Goal: Information Seeking & Learning: Check status

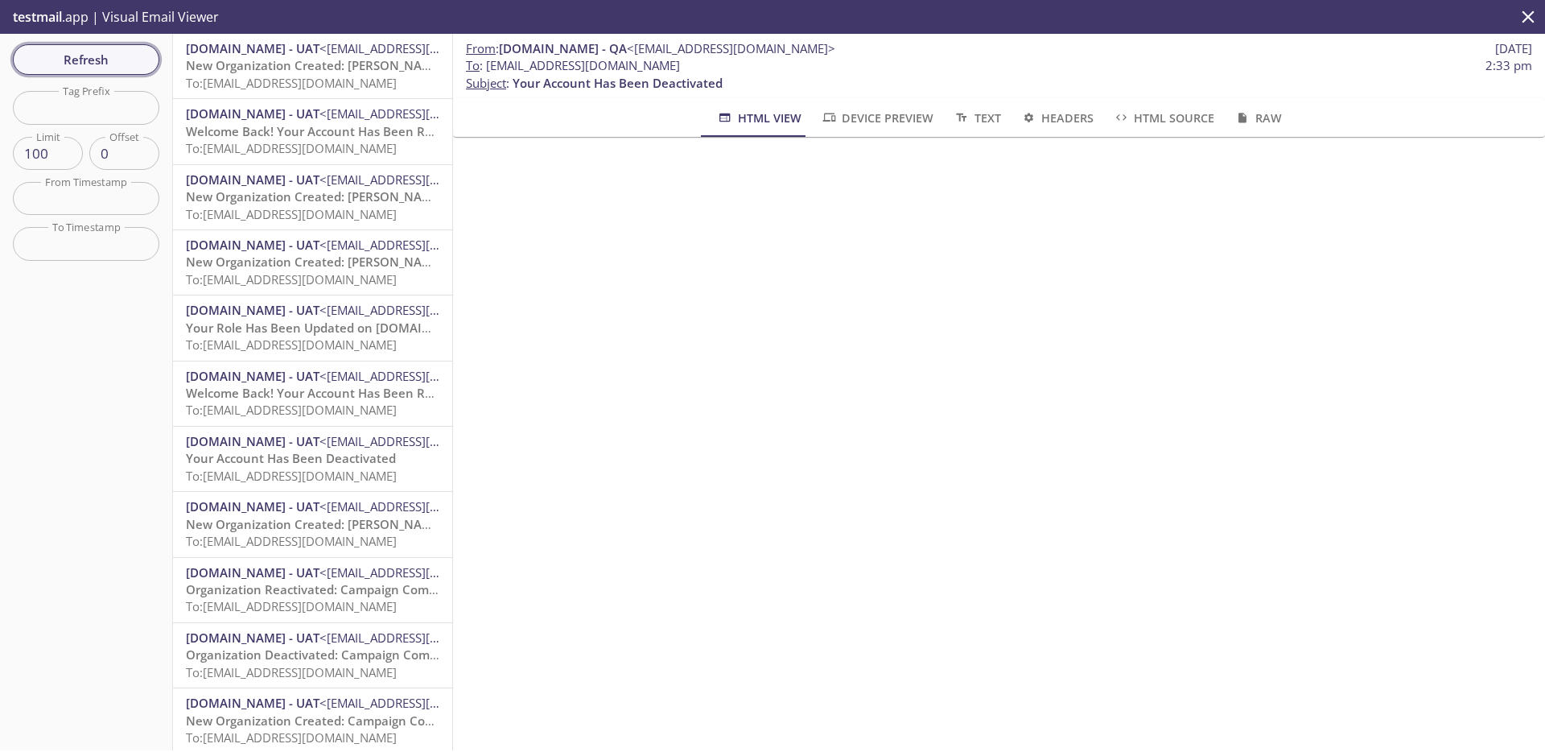
click at [130, 72] on button "Refresh" at bounding box center [86, 59] width 146 height 31
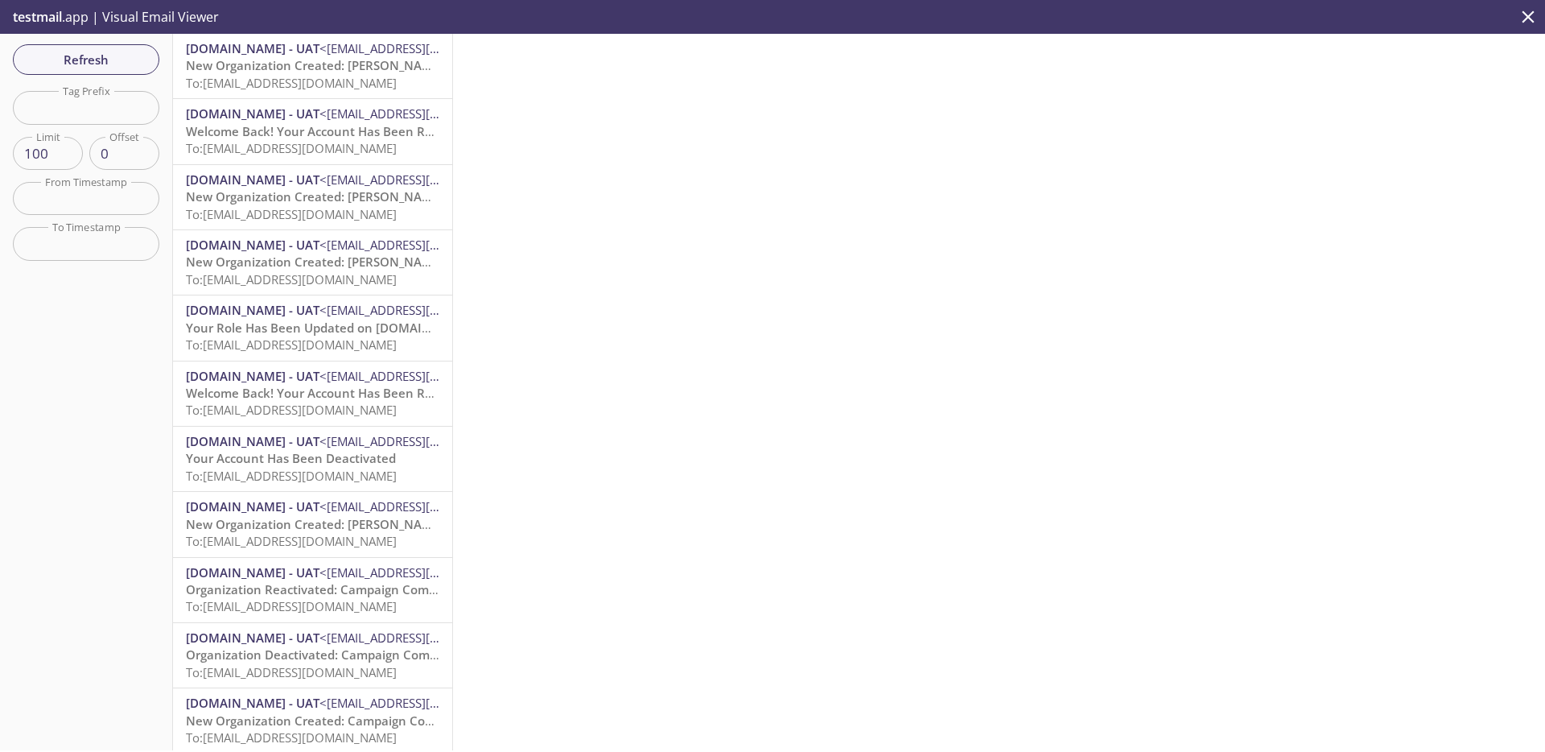
click at [299, 76] on span "To: [EMAIL_ADDRESS][DOMAIN_NAME]" at bounding box center [291, 83] width 211 height 16
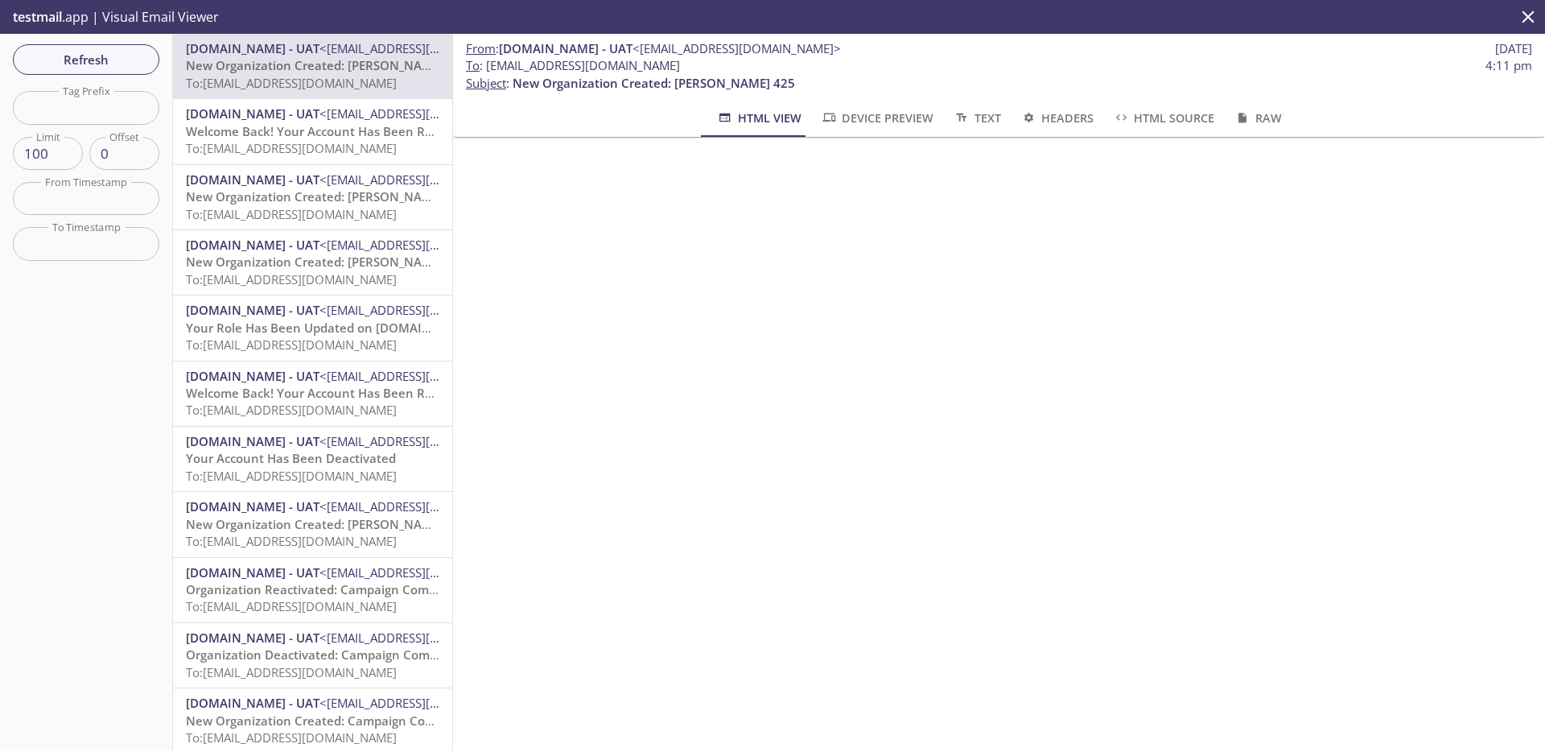
click at [367, 119] on span "<[EMAIL_ADDRESS][DOMAIN_NAME]>" at bounding box center [424, 113] width 208 height 16
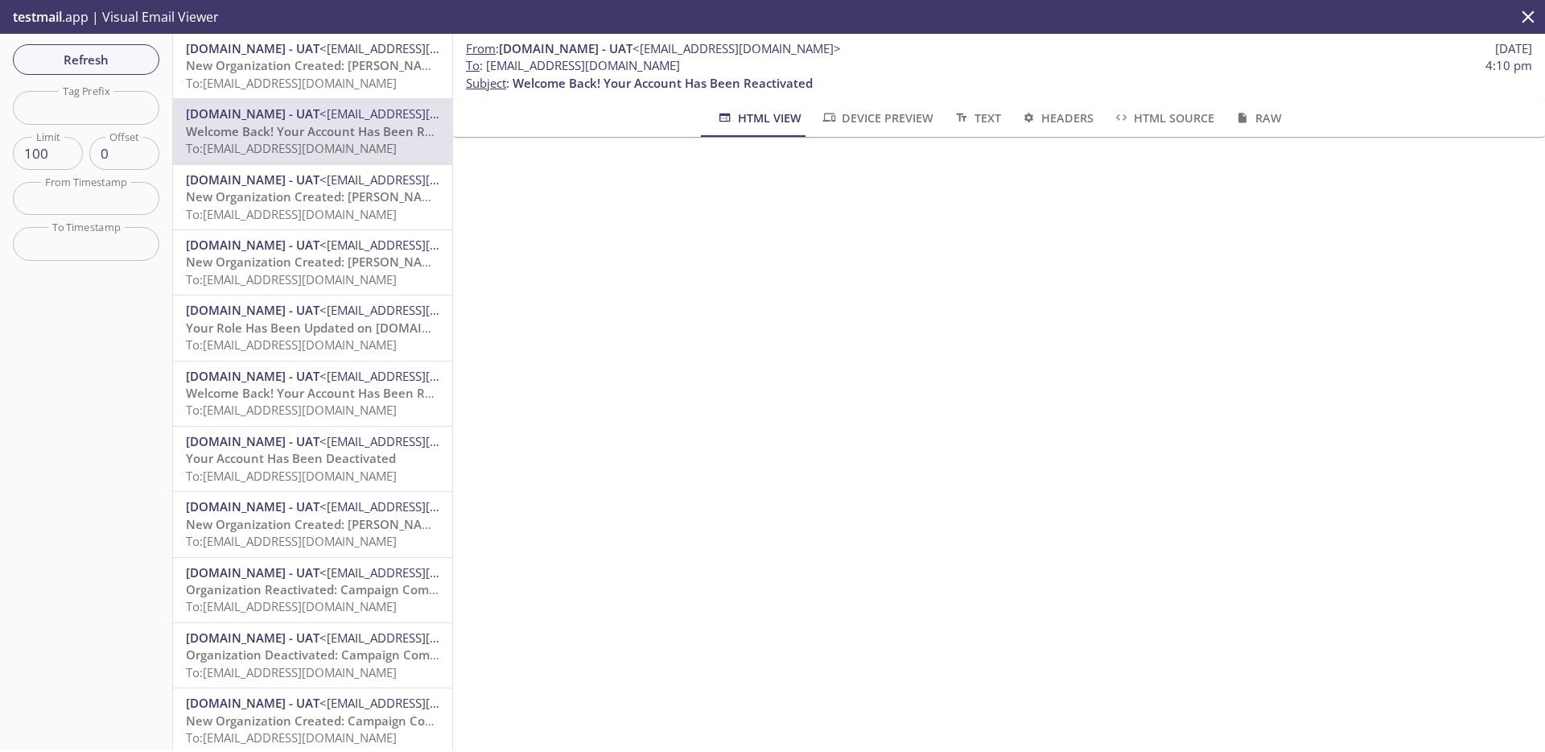
click at [334, 206] on span "To: [EMAIL_ADDRESS][DOMAIN_NAME]" at bounding box center [291, 214] width 211 height 16
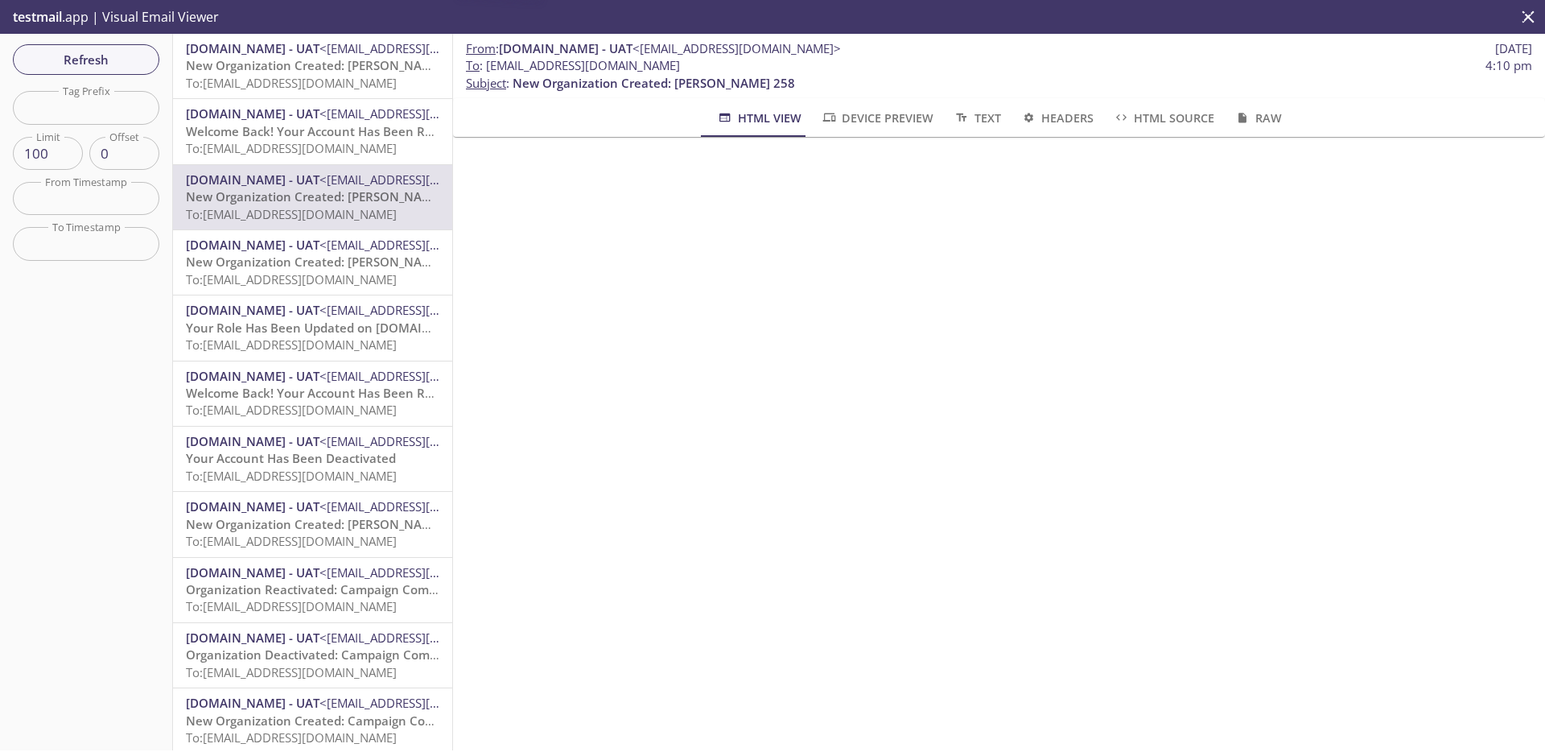
click at [333, 266] on span "New Organization Created: [PERSON_NAME] Inc 962" at bounding box center [337, 262] width 303 height 16
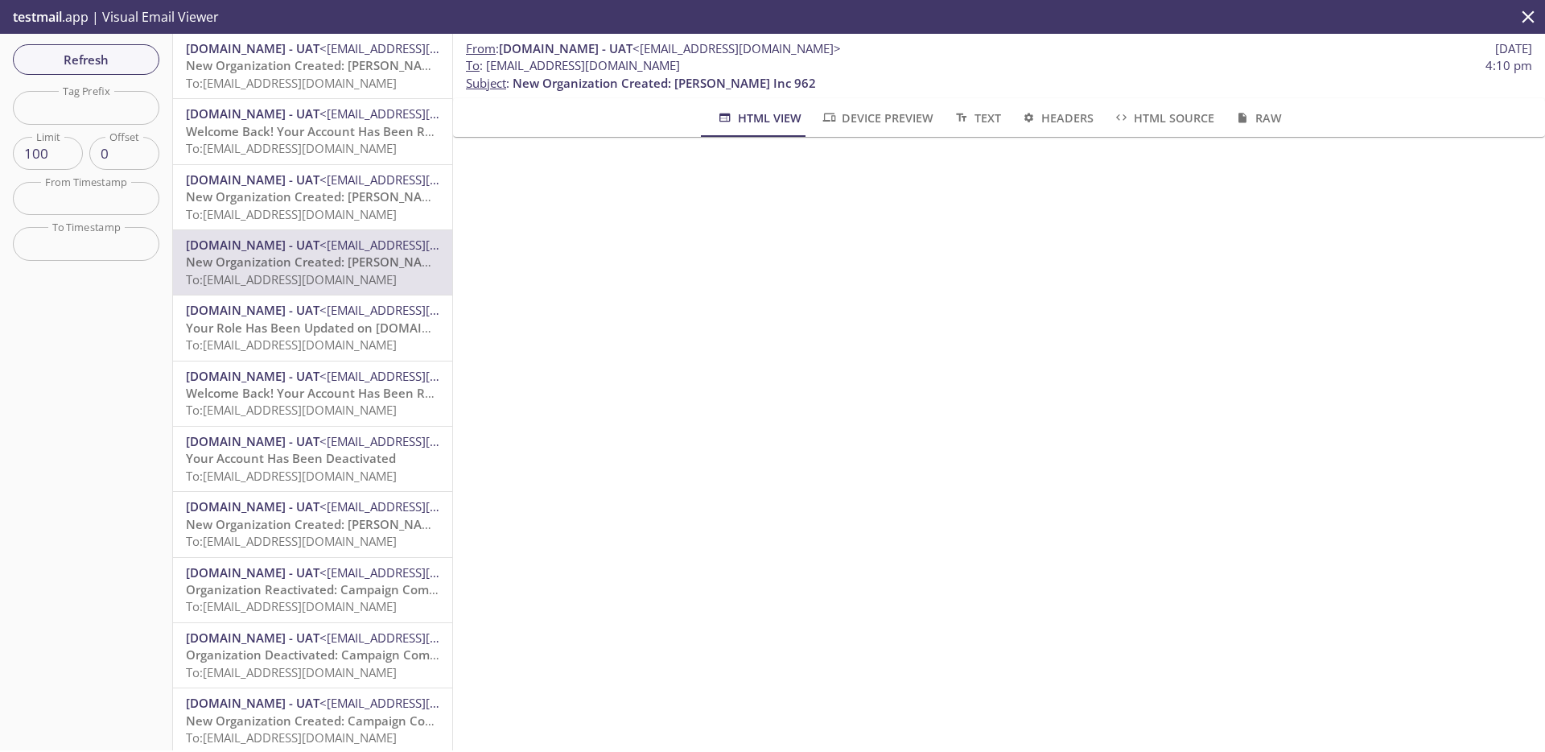
click at [327, 221] on span "To: [EMAIL_ADDRESS][DOMAIN_NAME]" at bounding box center [291, 214] width 211 height 16
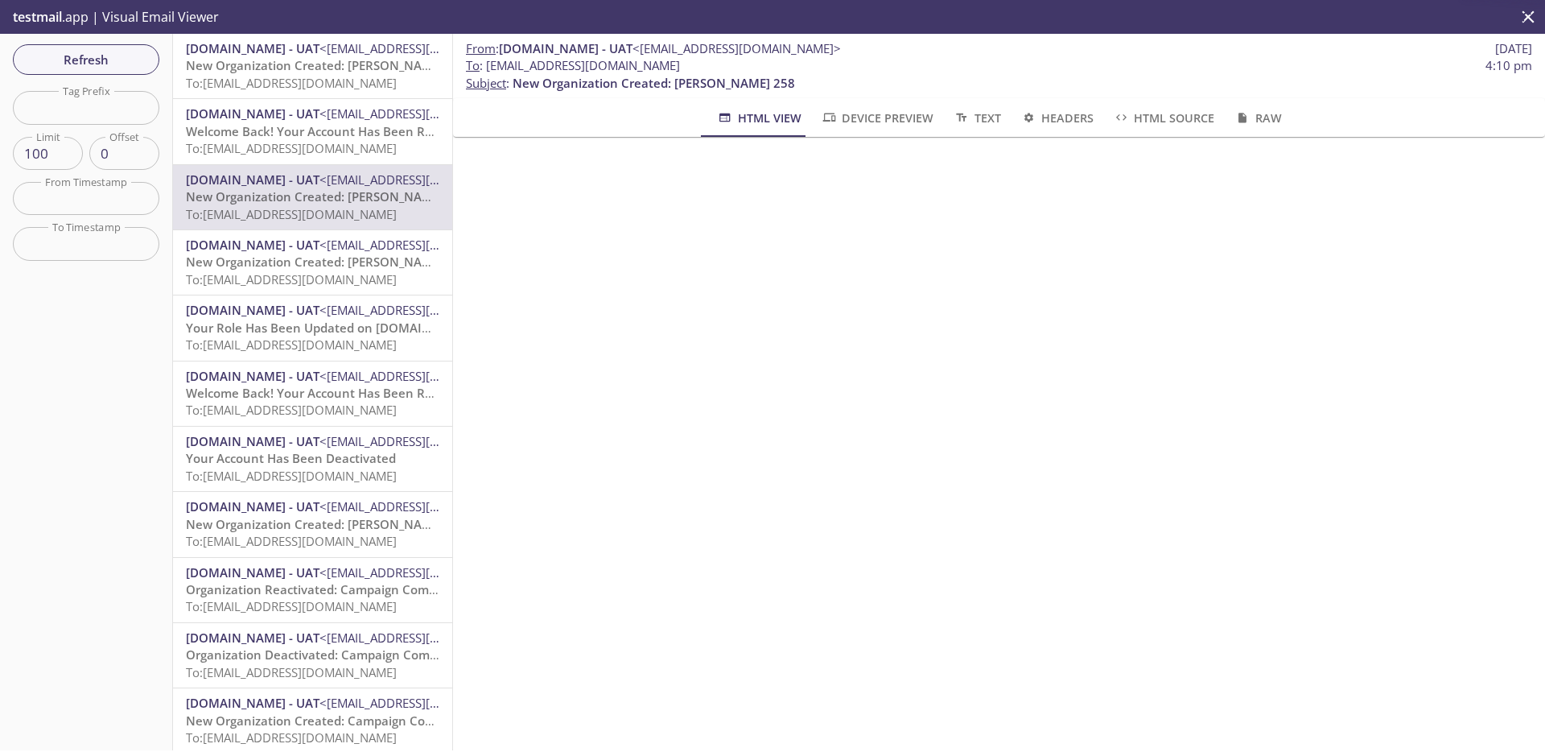
click at [320, 248] on span "[DOMAIN_NAME] - UAT" at bounding box center [253, 245] width 134 height 16
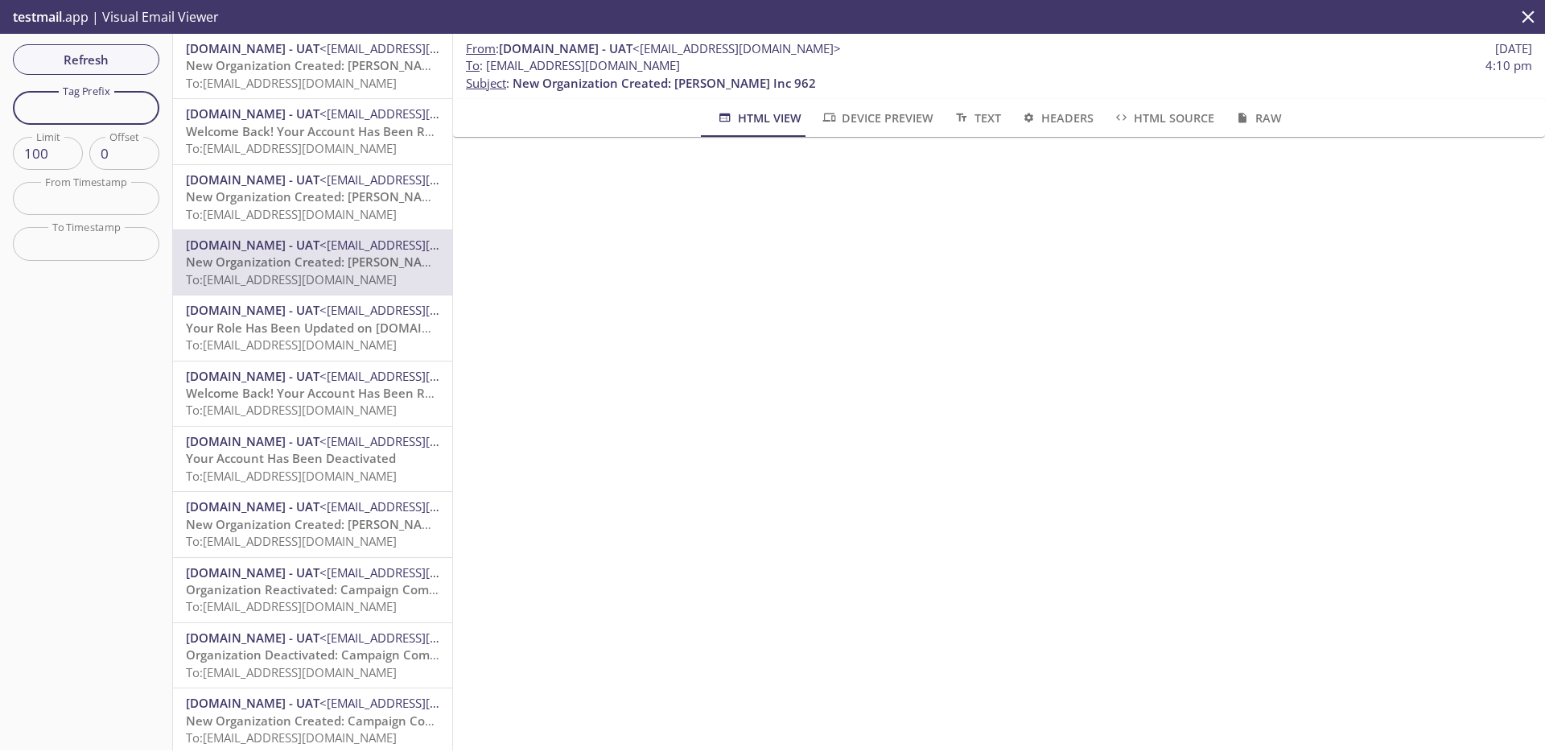
click at [133, 116] on input "text" at bounding box center [86, 107] width 146 height 33
paste input "1758895803000"
type input "1758895803000"
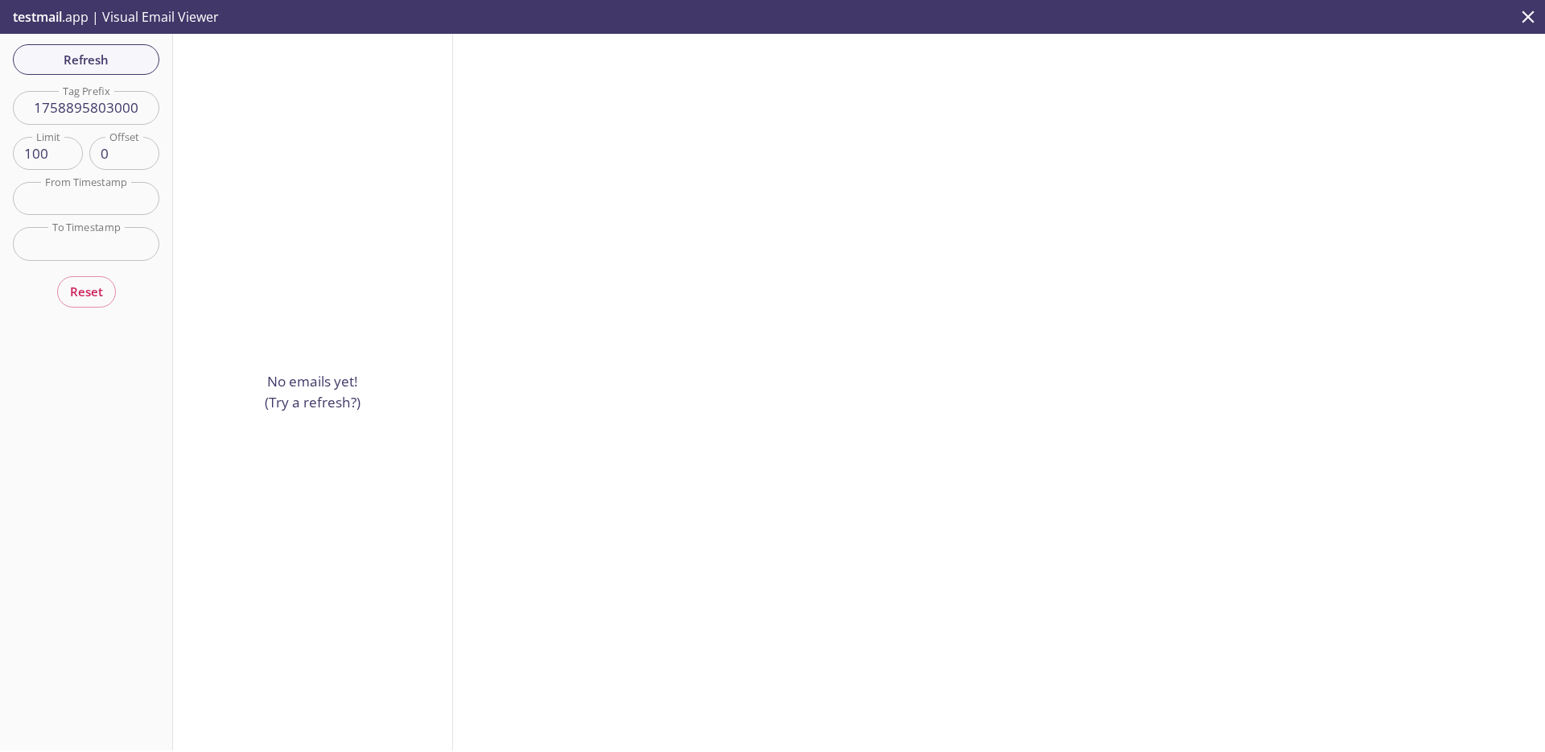
click at [133, 114] on input "1758895803000" at bounding box center [86, 107] width 146 height 33
click at [131, 116] on input "1758895803000" at bounding box center [86, 107] width 146 height 33
click at [96, 101] on input "1758895803000" at bounding box center [86, 107] width 146 height 33
click at [96, 102] on input "1758895803000" at bounding box center [86, 107] width 146 height 33
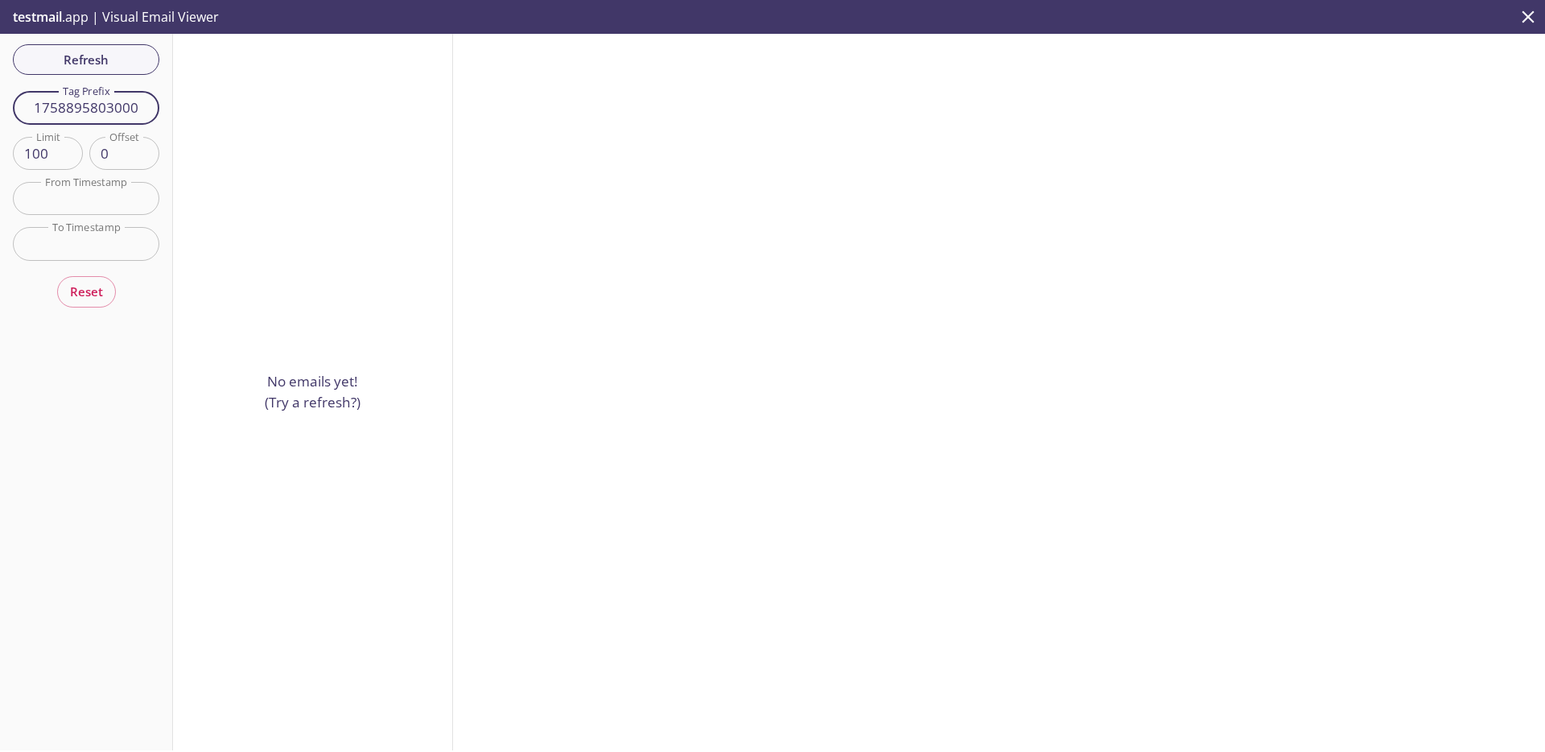
click at [92, 105] on input "1758895803000" at bounding box center [86, 107] width 146 height 33
click at [105, 72] on button "Refresh" at bounding box center [86, 59] width 146 height 31
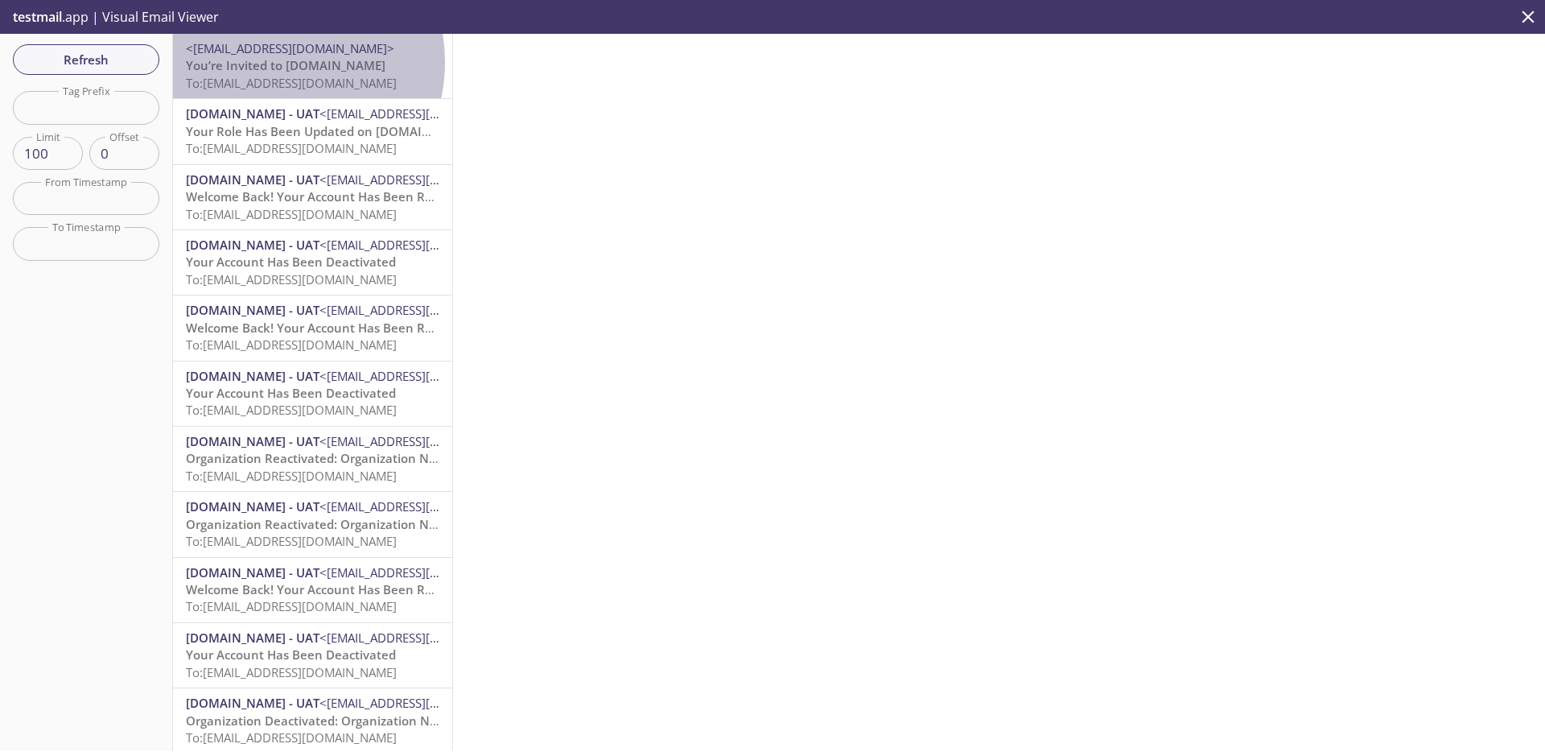
click at [270, 62] on span "You’re Invited to [DOMAIN_NAME]" at bounding box center [286, 65] width 200 height 16
